Goal: Transaction & Acquisition: Purchase product/service

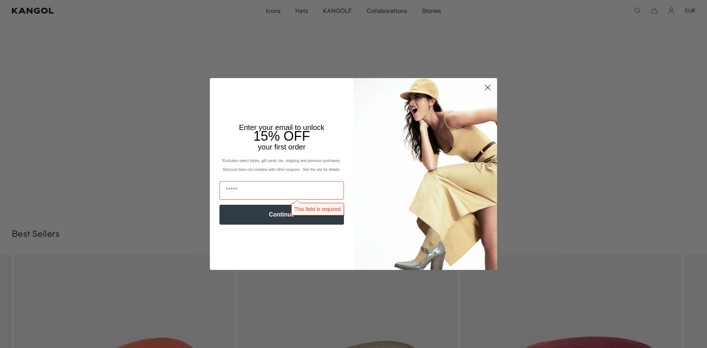
click at [645, 115] on div "Close dialog Enter your email to unlock 15% OFF your first order *Excludes sele…" at bounding box center [353, 174] width 707 height 348
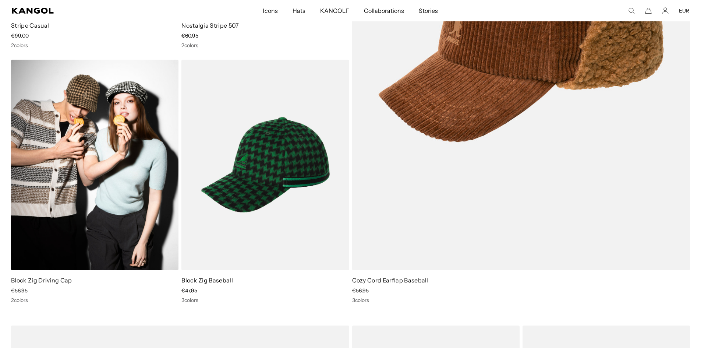
click at [22, 282] on link "Block Zig Driving Cap" at bounding box center [41, 279] width 61 height 7
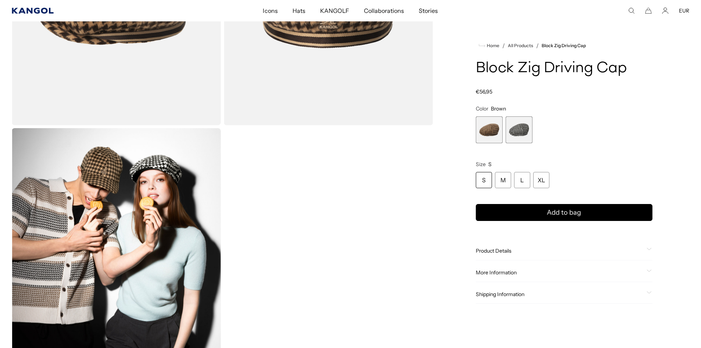
scroll to position [0, 152]
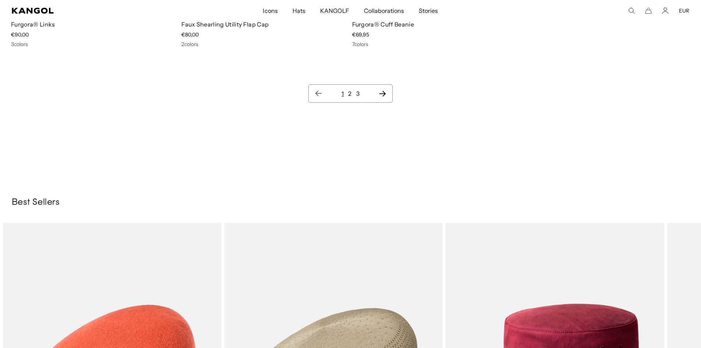
click at [386, 95] on icon "Next page" at bounding box center [383, 93] width 8 height 7
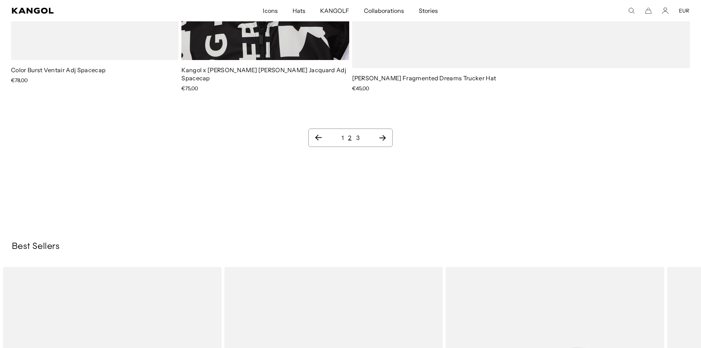
click at [384, 135] on icon "Next page" at bounding box center [382, 138] width 7 height 6
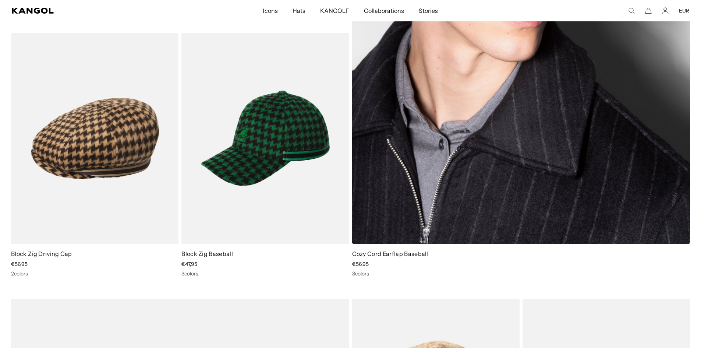
scroll to position [0, 152]
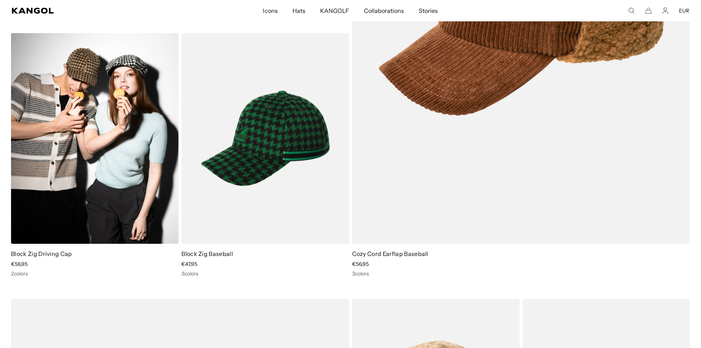
click at [44, 256] on link "Block Zig Driving Cap" at bounding box center [41, 253] width 61 height 7
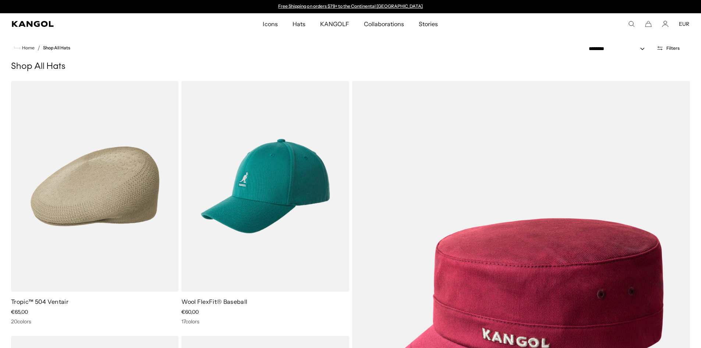
scroll to position [3424, 0]
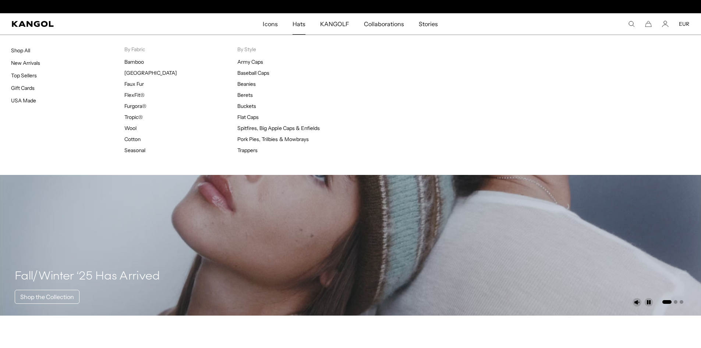
scroll to position [0, 152]
click at [298, 22] on span "Hats" at bounding box center [299, 23] width 13 height 21
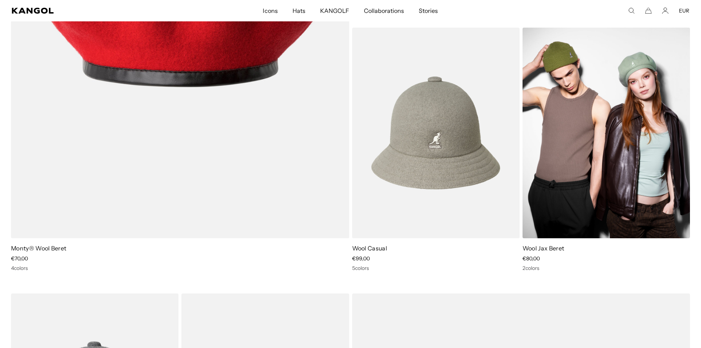
scroll to position [2908, 0]
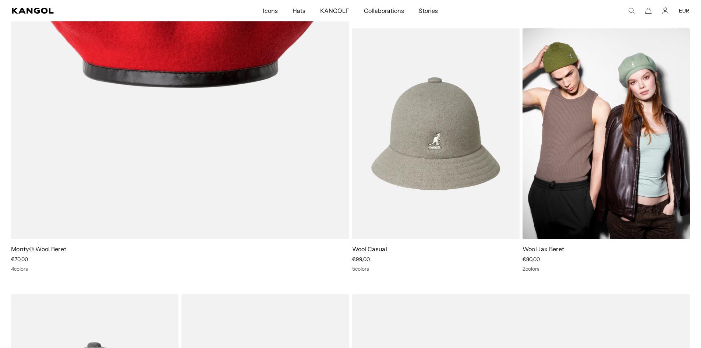
click at [554, 244] on div "Wool Jax Beret Sale Price €80,00 2 colors" at bounding box center [607, 150] width 168 height 244
click at [566, 186] on img at bounding box center [607, 133] width 168 height 211
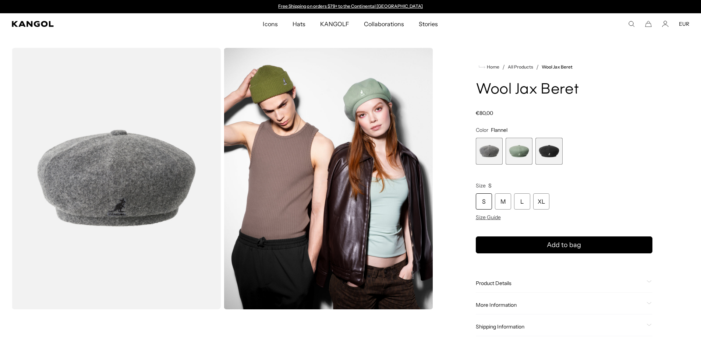
click at [553, 156] on span "3 of 3" at bounding box center [549, 151] width 27 height 27
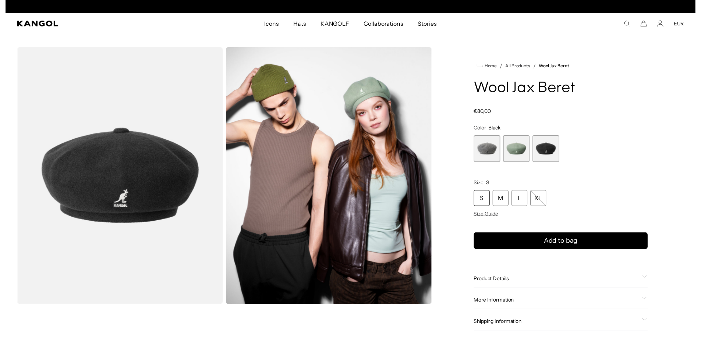
scroll to position [0, 152]
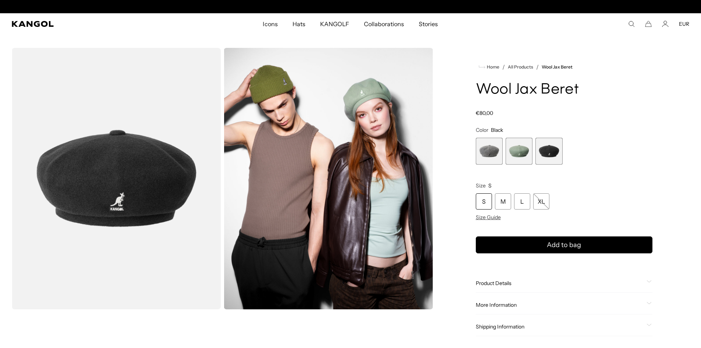
click at [687, 21] on button "EUR" at bounding box center [684, 24] width 10 height 7
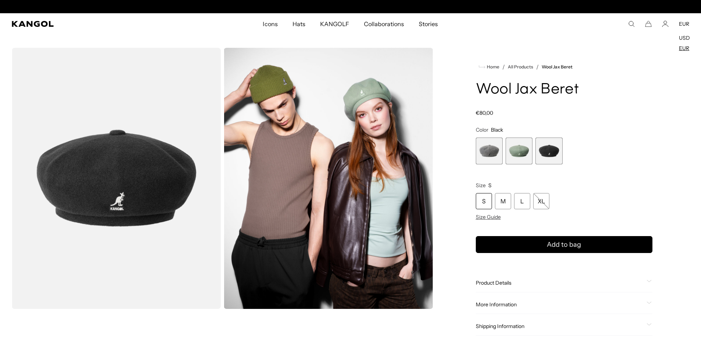
scroll to position [0, 0]
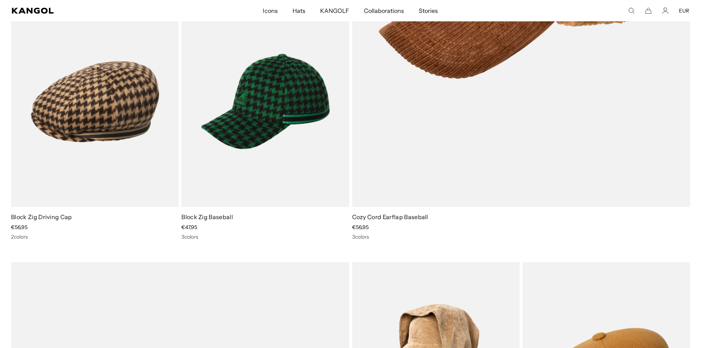
scroll to position [0, 152]
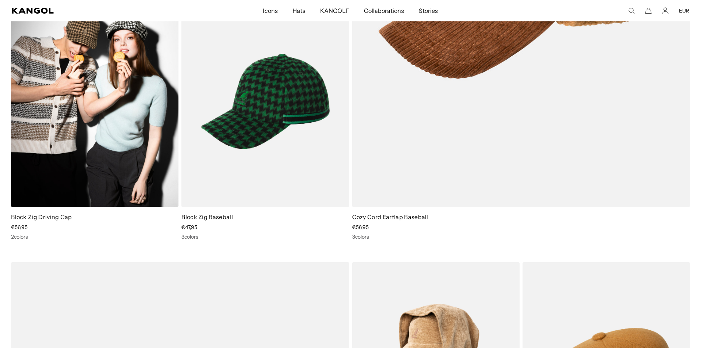
click at [33, 219] on link "Block Zig Driving Cap" at bounding box center [41, 216] width 61 height 7
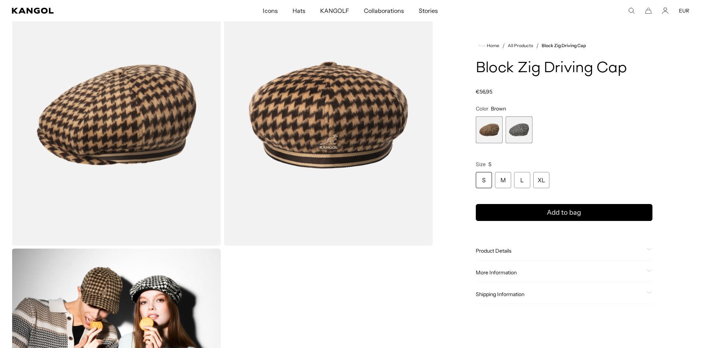
scroll to position [74, 0]
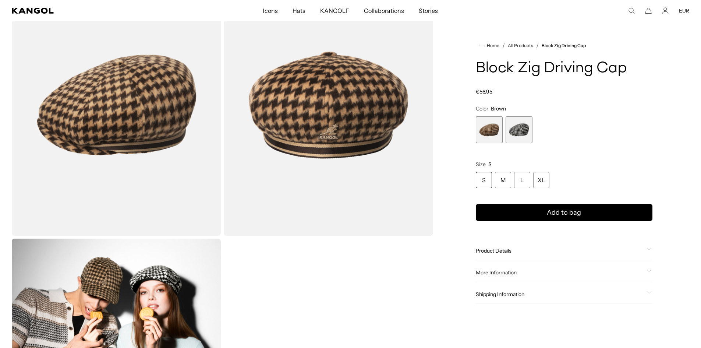
click at [524, 131] on span "2 of 2" at bounding box center [519, 129] width 27 height 27
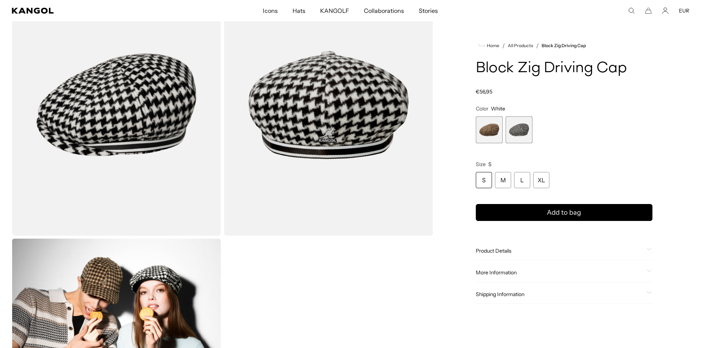
click at [493, 138] on span "1 of 2" at bounding box center [489, 129] width 27 height 27
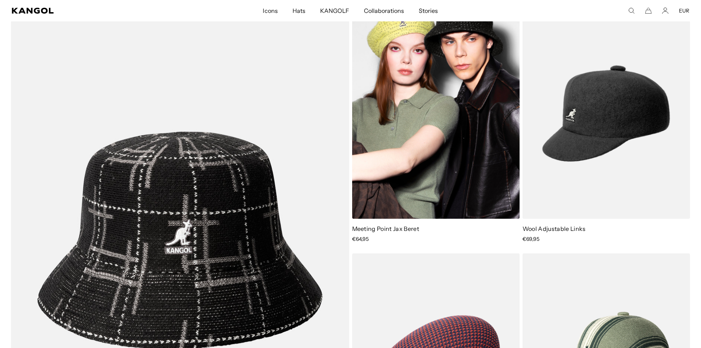
scroll to position [5817, 0]
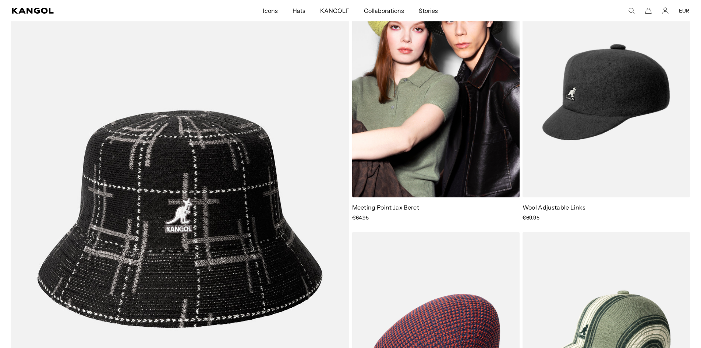
click at [379, 204] on link "Meeting Point Jax Beret" at bounding box center [385, 207] width 67 height 7
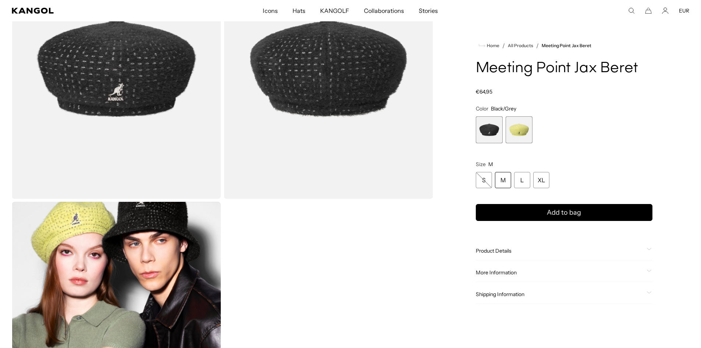
scroll to position [0, 152]
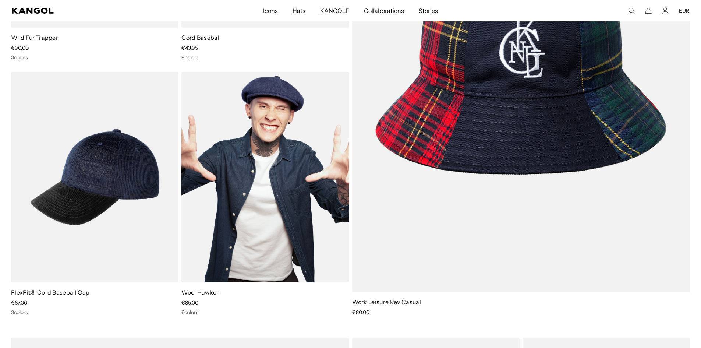
click at [208, 294] on link "Wool Hawker" at bounding box center [200, 292] width 38 height 7
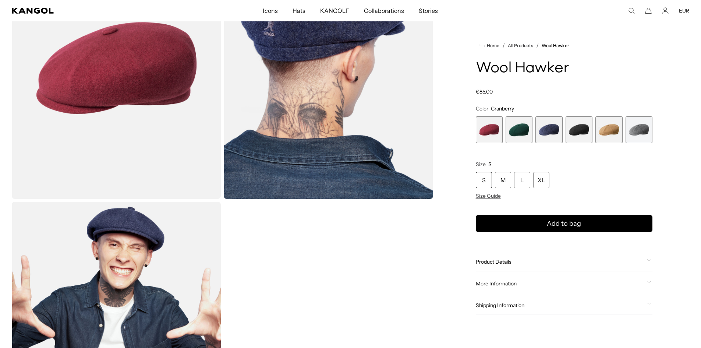
scroll to position [0, 152]
click at [580, 128] on span "4 of 6" at bounding box center [579, 129] width 27 height 27
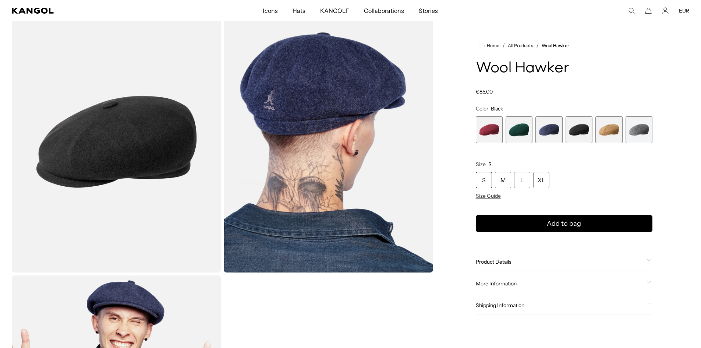
click at [156, 140] on img "Gallery Viewer" at bounding box center [116, 141] width 209 height 261
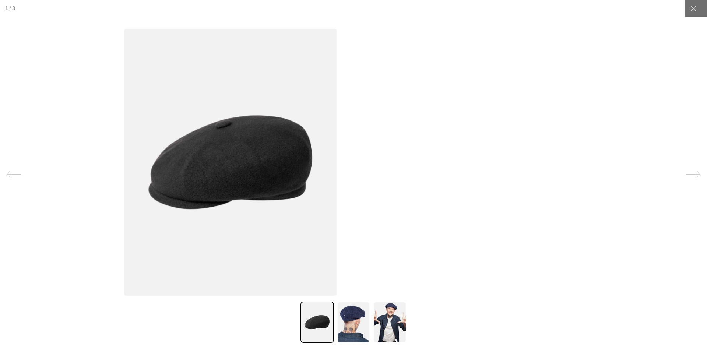
scroll to position [0, 152]
click at [299, 161] on img at bounding box center [230, 162] width 213 height 267
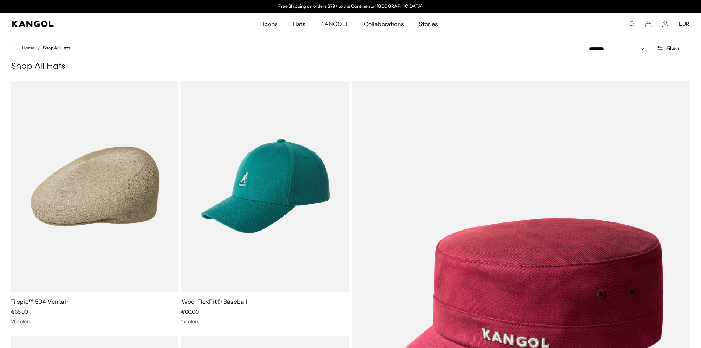
scroll to position [8578, 0]
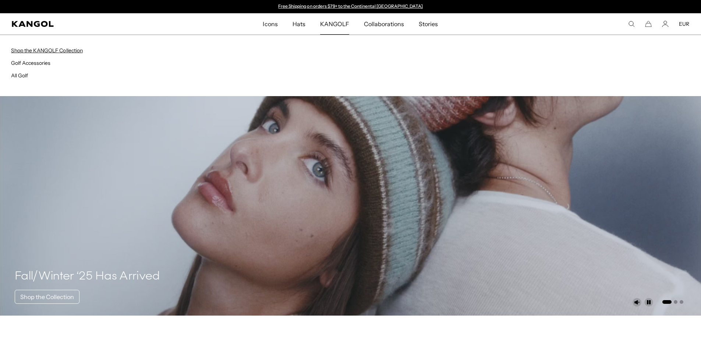
click at [49, 48] on link "Shop the KANGOLF Collection" at bounding box center [47, 50] width 72 height 7
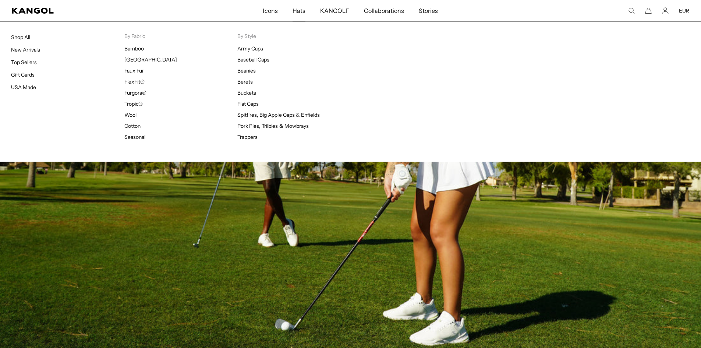
scroll to position [0, 152]
click at [300, 8] on span "Hats" at bounding box center [299, 10] width 13 height 21
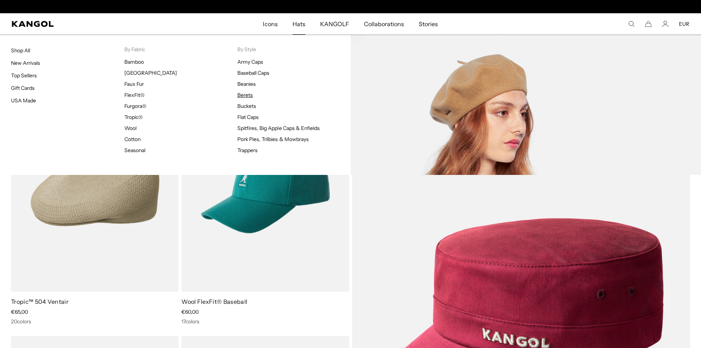
scroll to position [0, 152]
click at [248, 96] on link "Berets" at bounding box center [244, 95] width 15 height 7
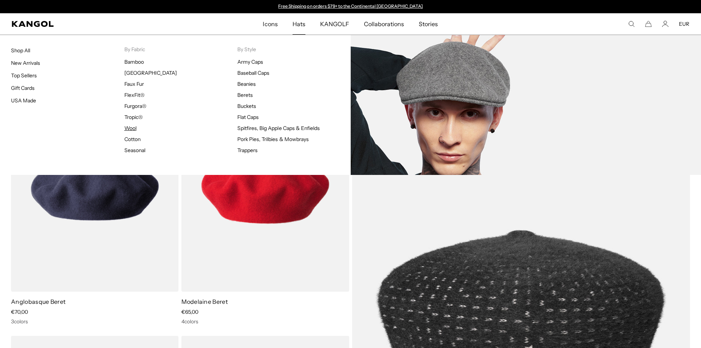
click at [131, 127] on link "Wool" at bounding box center [130, 128] width 12 height 7
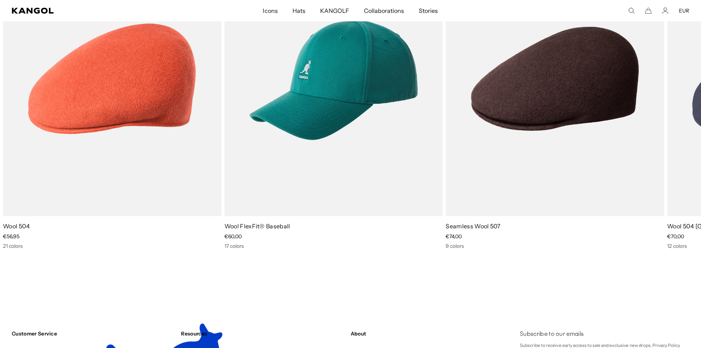
scroll to position [0, 152]
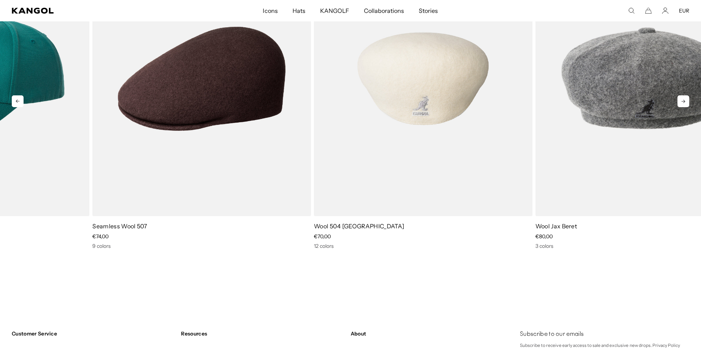
drag, startPoint x: 488, startPoint y: 148, endPoint x: 157, endPoint y: 132, distance: 331.7
click at [0, 0] on img "3 of 10" at bounding box center [0, 0] width 0 height 0
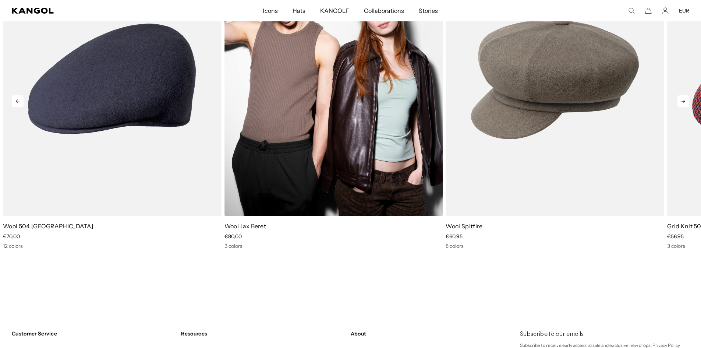
scroll to position [0, 0]
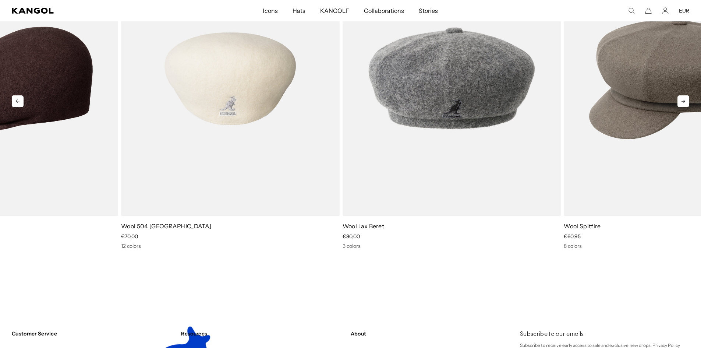
drag, startPoint x: 194, startPoint y: 131, endPoint x: 312, endPoint y: 120, distance: 118.4
click at [312, 120] on img "4 of 10" at bounding box center [230, 78] width 219 height 274
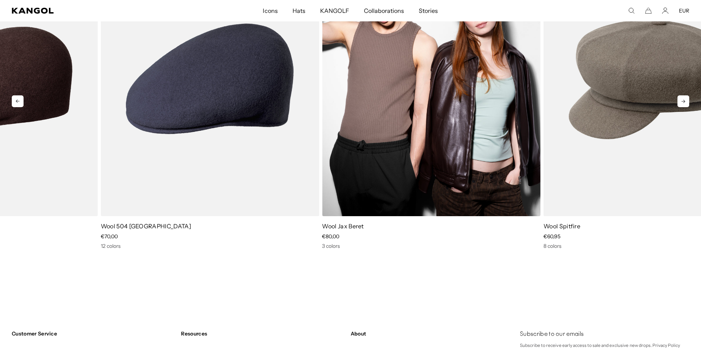
scroll to position [0, 152]
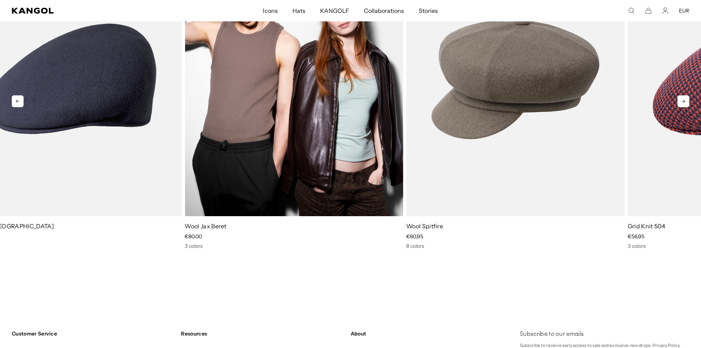
drag, startPoint x: 567, startPoint y: 152, endPoint x: 306, endPoint y: 156, distance: 261.0
click at [306, 156] on img "5 of 10" at bounding box center [294, 78] width 219 height 274
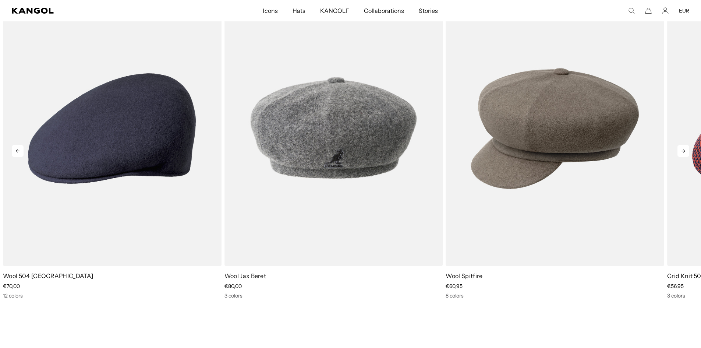
scroll to position [0, 0]
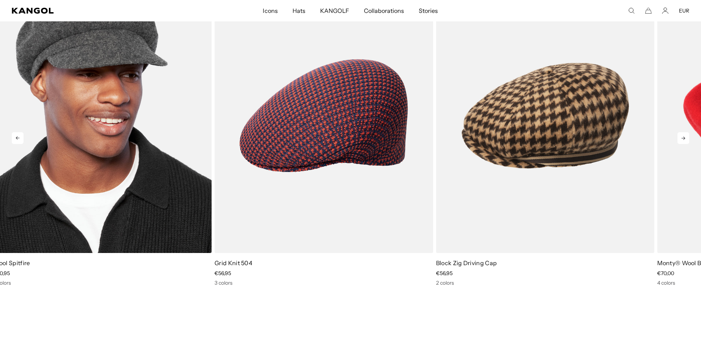
drag, startPoint x: 554, startPoint y: 204, endPoint x: 100, endPoint y: 162, distance: 456.6
click at [101, 166] on img "6 of 10" at bounding box center [102, 115] width 219 height 274
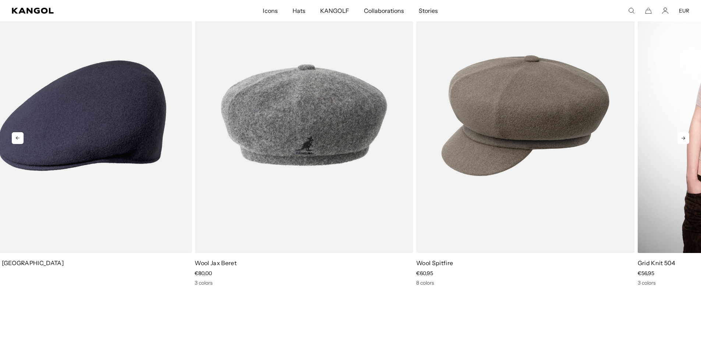
drag, startPoint x: 257, startPoint y: 180, endPoint x: 671, endPoint y: 165, distance: 414.1
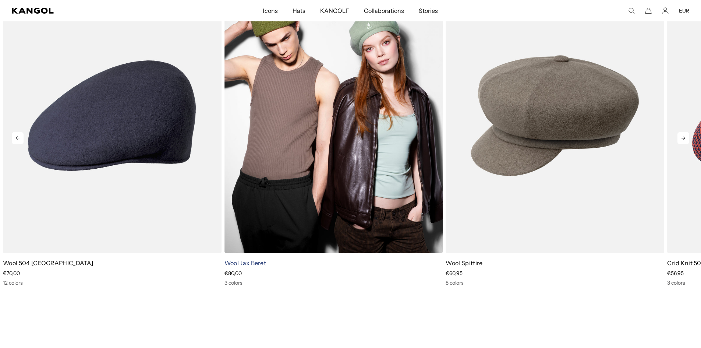
click at [254, 264] on link "Wool Jax Beret" at bounding box center [246, 262] width 42 height 7
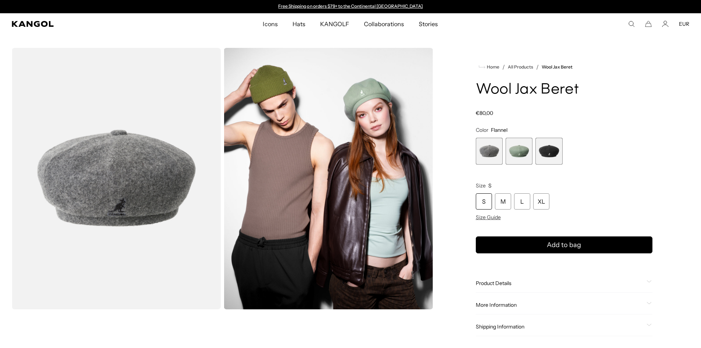
click at [551, 156] on span "3 of 3" at bounding box center [549, 151] width 27 height 27
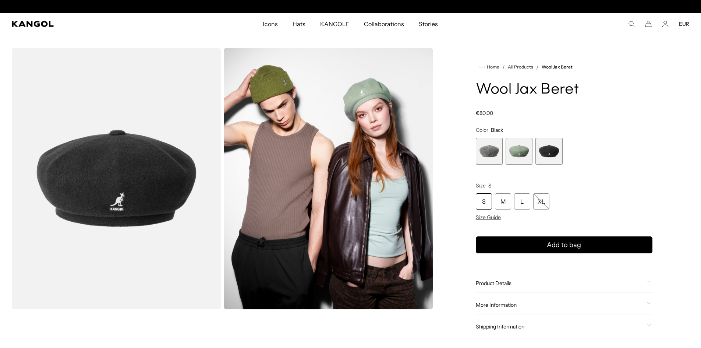
scroll to position [0, 152]
click at [525, 152] on span "2 of 3" at bounding box center [519, 151] width 27 height 27
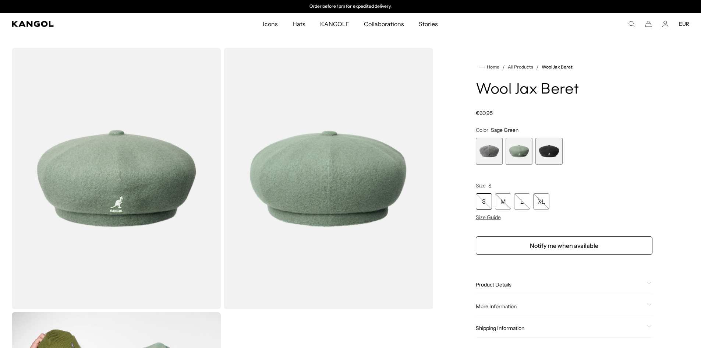
click at [483, 153] on span "1 of 3" at bounding box center [489, 151] width 27 height 27
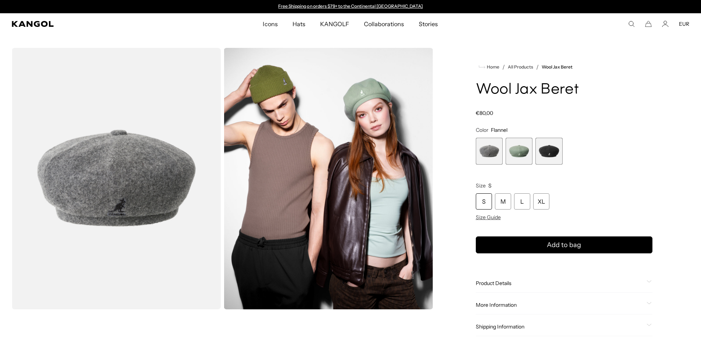
click at [554, 147] on span "3 of 3" at bounding box center [549, 151] width 27 height 27
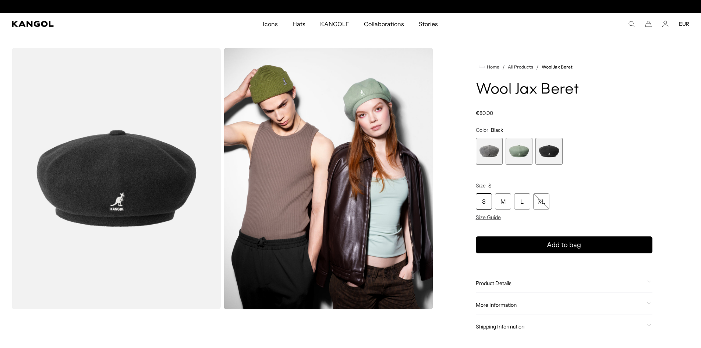
scroll to position [0, 152]
